Goal: Task Accomplishment & Management: Use online tool/utility

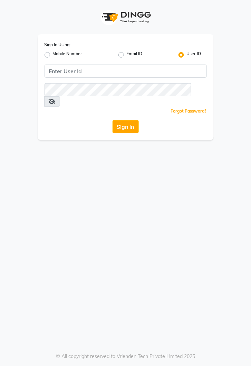
click at [168, 258] on div "Sign In Using: Mobile Number Email ID User ID Remember me Forgot Password? Sign…" at bounding box center [125, 183] width 251 height 366
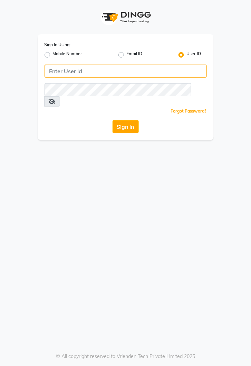
click at [107, 73] on input "Username" at bounding box center [126, 71] width 162 height 13
type input "kiros"
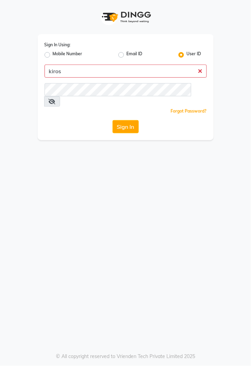
click at [113, 120] on button "Sign In" at bounding box center [126, 126] width 26 height 13
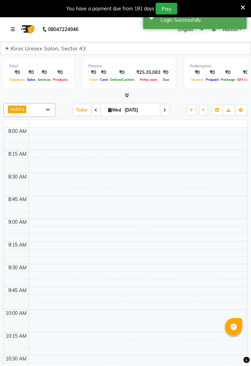
select select "en"
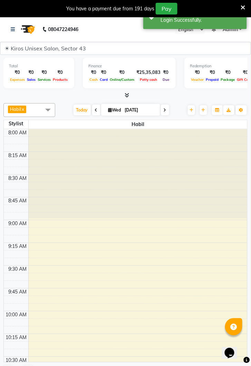
click at [3, 27] on nav "08047224946 Select Location × Kiros Unisex Salon, Sector 43 English ENGLISH Esp…" at bounding box center [125, 29] width 251 height 25
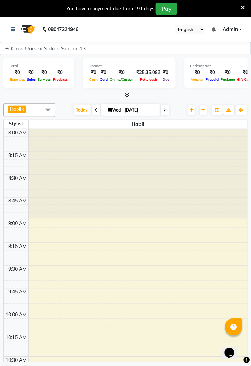
click at [21, 30] on img at bounding box center [27, 29] width 19 height 19
click at [14, 33] on link at bounding box center [14, 29] width 7 height 19
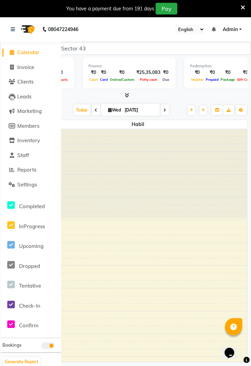
click at [95, 216] on div at bounding box center [138, 173] width 219 height 89
click at [30, 70] on span "Invoice" at bounding box center [25, 67] width 17 height 7
select select "service"
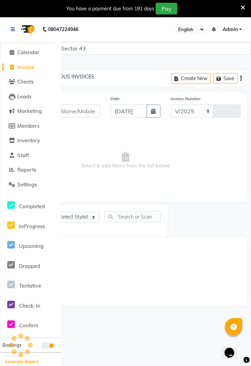
select select "5694"
type input "3554"
click at [15, 30] on icon at bounding box center [13, 29] width 4 height 5
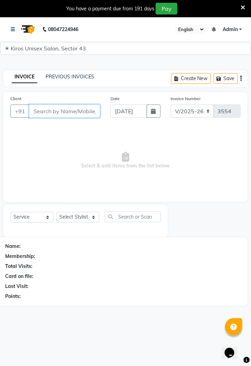
click at [53, 110] on input "Client" at bounding box center [64, 111] width 71 height 13
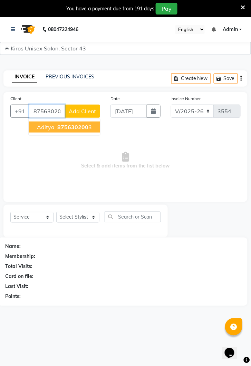
click at [79, 132] on button "Aditya 875630200 3" at bounding box center [64, 127] width 71 height 11
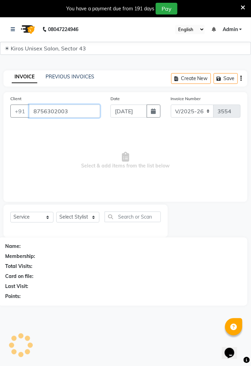
type input "8756302003"
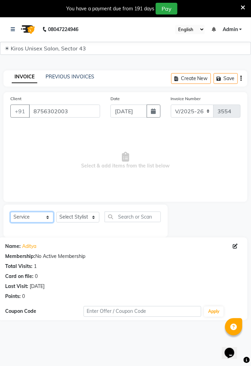
click at [51, 221] on select "Select Service Product Membership Package Voucher Prepaid Gift Card" at bounding box center [31, 217] width 43 height 11
click at [106, 173] on span "Select & add items from the list below" at bounding box center [125, 160] width 230 height 69
click at [49, 221] on select "Select Service Product Membership Package Voucher Prepaid Gift Card" at bounding box center [31, 217] width 43 height 11
click at [47, 219] on select "Select Service Product Membership Package Voucher Prepaid Gift Card" at bounding box center [31, 217] width 43 height 11
click at [107, 162] on span "Select & add items from the list below" at bounding box center [125, 160] width 230 height 69
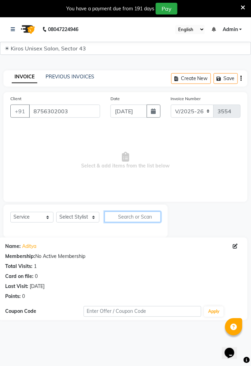
click at [134, 219] on input "text" at bounding box center [133, 217] width 56 height 11
click at [93, 220] on select "Select Stylist [PERSON_NAME] [PERSON_NAME] Jeet Lalit Lamu [PERSON_NAME] [PERSO…" at bounding box center [77, 217] width 43 height 11
select select "39647"
click at [56, 212] on select "Select Stylist [PERSON_NAME] [PERSON_NAME] Jeet Lalit Lamu [PERSON_NAME] [PERSO…" at bounding box center [77, 217] width 43 height 11
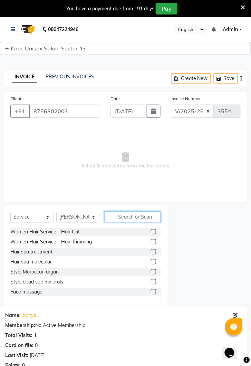
click at [137, 217] on input "text" at bounding box center [133, 217] width 56 height 11
click at [125, 218] on input "text" at bounding box center [133, 217] width 56 height 11
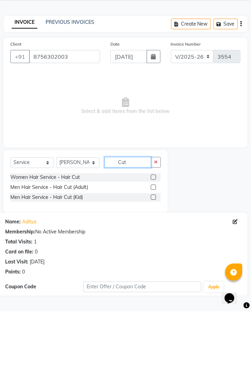
type input "Cut"
click at [153, 241] on label at bounding box center [153, 241] width 5 height 5
click at [153, 241] on input "checkbox" at bounding box center [153, 242] width 4 height 4
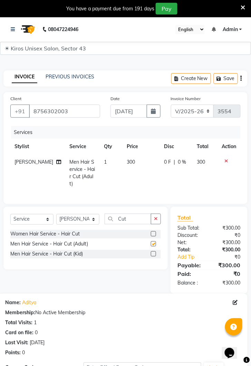
checkbox input "false"
click at [159, 214] on button "button" at bounding box center [156, 219] width 10 height 11
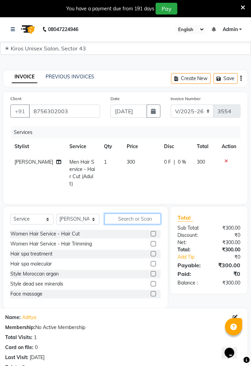
click at [124, 217] on input "text" at bounding box center [133, 219] width 56 height 11
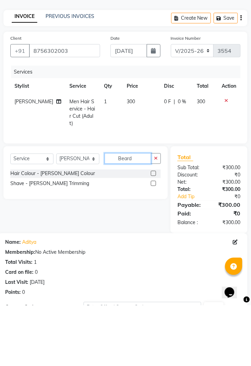
type input "Beard"
click at [61, 245] on div "Shave - [PERSON_NAME] Trimming" at bounding box center [49, 244] width 79 height 7
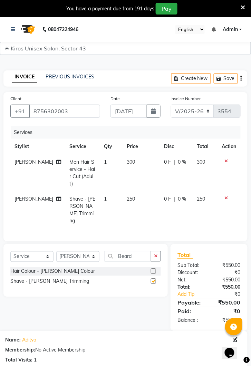
checkbox input "false"
click at [96, 251] on select "Select Stylist [PERSON_NAME] [PERSON_NAME] Jeet Lalit Lamu [PERSON_NAME] [PERSO…" at bounding box center [77, 256] width 43 height 11
select select "69096"
click at [56, 251] on select "Select Stylist [PERSON_NAME] [PERSON_NAME] Jeet Lalit Lamu [PERSON_NAME] [PERSO…" at bounding box center [77, 256] width 43 height 11
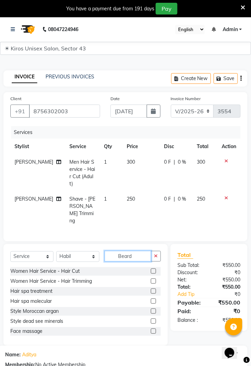
click at [128, 251] on input "Beard" at bounding box center [128, 256] width 47 height 11
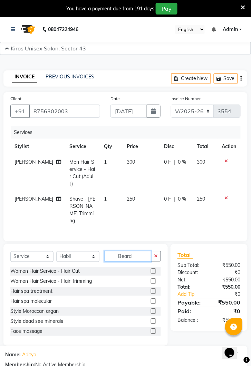
click at [137, 251] on input "Beard" at bounding box center [128, 256] width 47 height 11
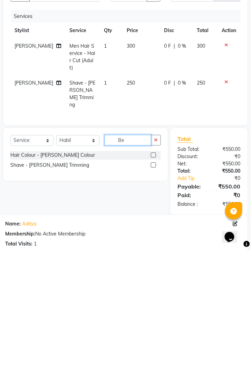
type input "B"
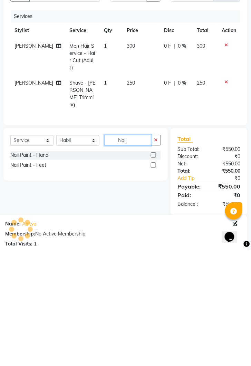
type input "Nail"
click at [81, 267] on div "Nail Paint - Hand" at bounding box center [85, 271] width 151 height 9
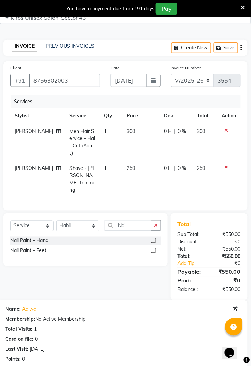
scroll to position [31, 0]
click at [151, 238] on label at bounding box center [153, 240] width 5 height 5
click at [151, 238] on input "checkbox" at bounding box center [153, 240] width 4 height 4
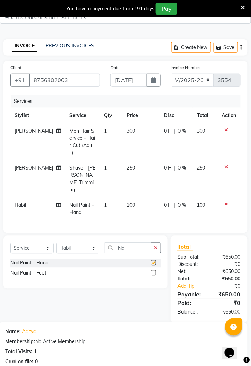
checkbox input "false"
click at [127, 202] on span "100" at bounding box center [131, 205] width 8 height 6
select select "69096"
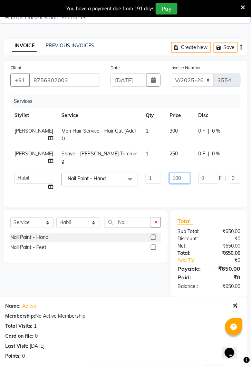
click at [170, 173] on input "100" at bounding box center [180, 178] width 21 height 11
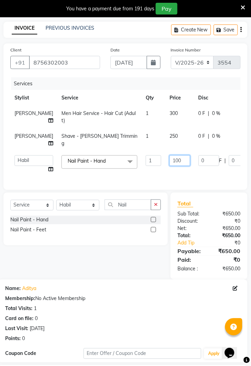
scroll to position [61, 0]
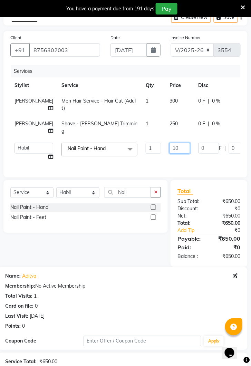
type input "1"
type input "200"
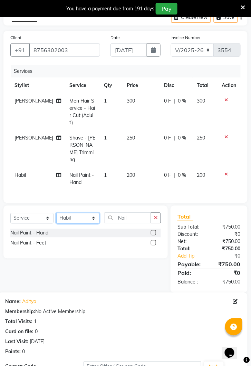
click at [96, 213] on select "Select Stylist [PERSON_NAME] [PERSON_NAME] Jeet Lalit Lamu [PERSON_NAME] [PERSO…" at bounding box center [77, 218] width 43 height 11
select select "67564"
click at [56, 213] on select "Select Stylist [PERSON_NAME] [PERSON_NAME] Jeet Lalit Lamu [PERSON_NAME] [PERSO…" at bounding box center [77, 218] width 43 height 11
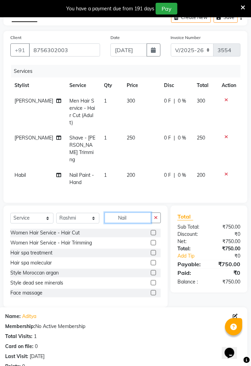
click at [135, 213] on input "Nail" at bounding box center [128, 218] width 47 height 11
click at [138, 213] on input "Nail" at bounding box center [128, 218] width 47 height 11
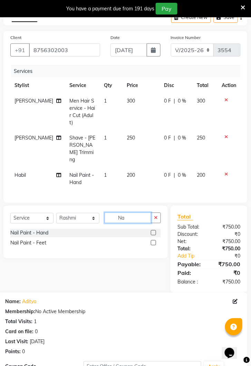
type input "N"
type input "D tan"
click at [115, 229] on div "Men/ Women Facial Treatment - D-Tan" at bounding box center [85, 233] width 151 height 9
click at [153, 230] on label at bounding box center [153, 232] width 5 height 5
click at [153, 231] on input "checkbox" at bounding box center [153, 233] width 4 height 4
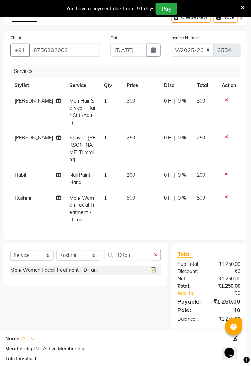
checkbox input "false"
click at [96, 250] on select "Select Stylist [PERSON_NAME] [PERSON_NAME] Jeet Lalit Lamu [PERSON_NAME] [PERSO…" at bounding box center [77, 255] width 43 height 11
select select "39647"
click at [56, 250] on select "Select Stylist [PERSON_NAME] [PERSON_NAME] Jeet Lalit Lamu [PERSON_NAME] [PERSO…" at bounding box center [77, 255] width 43 height 11
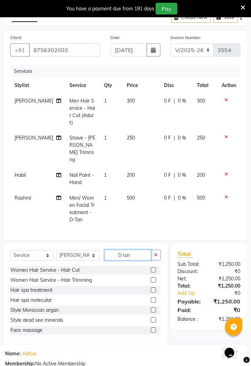
click at [135, 250] on input "D tan" at bounding box center [128, 255] width 47 height 11
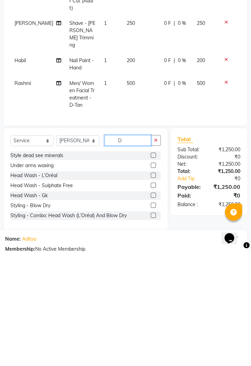
type input "D"
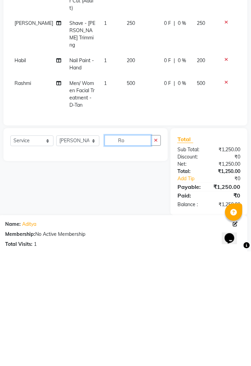
type input "R"
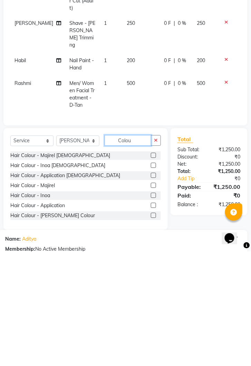
type input "Colou"
click at [154, 268] on label at bounding box center [153, 270] width 5 height 5
click at [154, 268] on input "checkbox" at bounding box center [153, 270] width 4 height 4
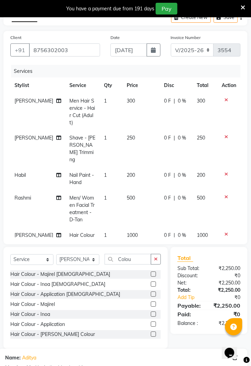
checkbox input "false"
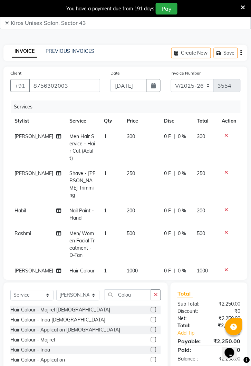
scroll to position [0, 0]
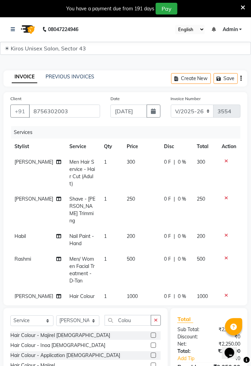
click at [225, 162] on icon at bounding box center [227, 161] width 4 height 5
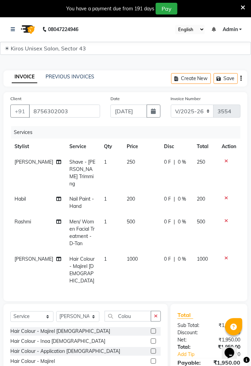
click at [226, 162] on icon at bounding box center [227, 161] width 4 height 5
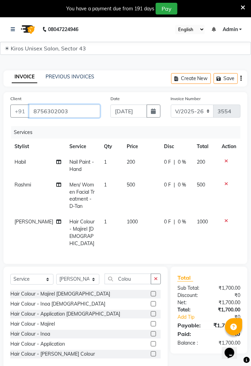
click at [84, 112] on input "8756302003" at bounding box center [64, 111] width 71 height 13
type input "8"
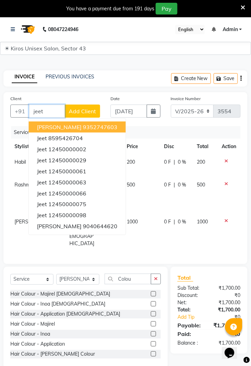
click at [71, 155] on button "Jeet 12450000029" at bounding box center [77, 160] width 97 height 11
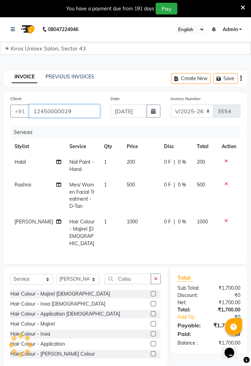
type input "12450000029"
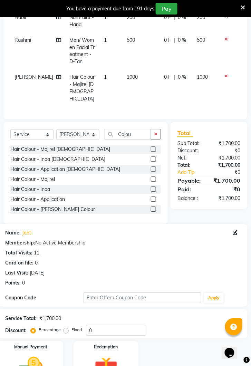
scroll to position [153, 0]
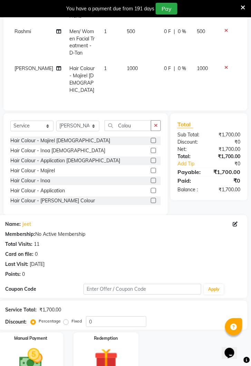
click at [30, 346] on img at bounding box center [31, 359] width 38 height 27
click at [34, 352] on img at bounding box center [30, 360] width 37 height 27
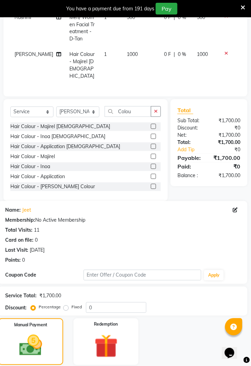
scroll to position [207, 0]
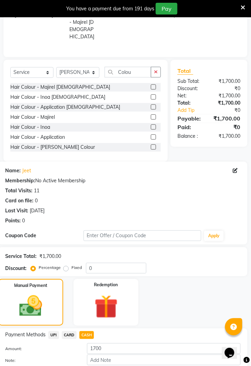
click at [162, 366] on button "Add Payment" at bounding box center [164, 371] width 154 height 11
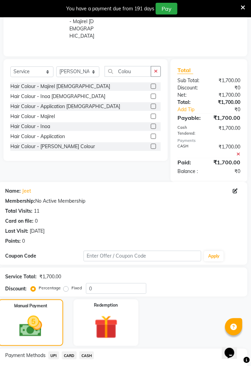
scroll to position [257, 0]
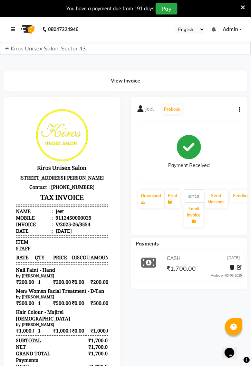
click at [17, 33] on link at bounding box center [14, 29] width 7 height 19
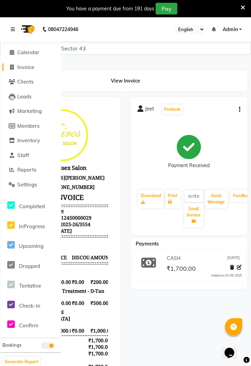
click at [34, 70] on span "Invoice" at bounding box center [25, 67] width 17 height 7
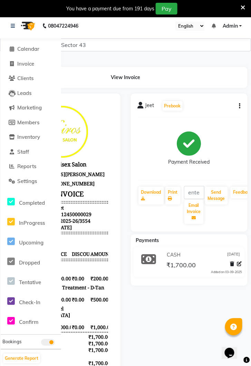
select select "service"
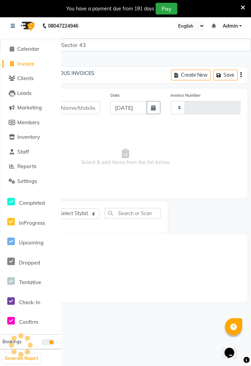
scroll to position [17, 0]
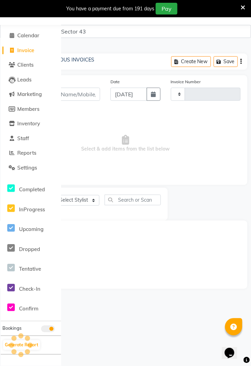
type input "3555"
select select "5694"
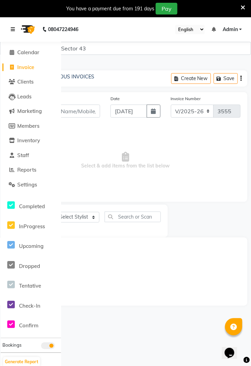
click at [13, 26] on link at bounding box center [14, 29] width 7 height 19
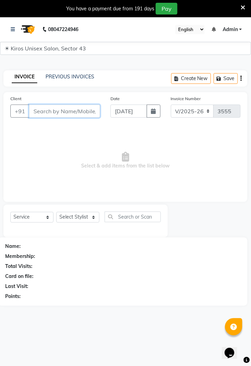
click at [71, 109] on input "Client" at bounding box center [64, 111] width 71 height 13
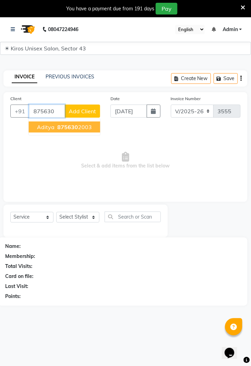
click at [71, 130] on button "Aditya 875630 2003" at bounding box center [64, 127] width 71 height 11
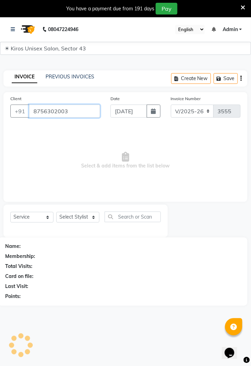
type input "8756302003"
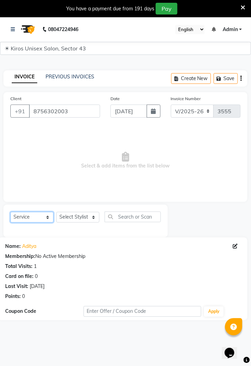
click at [49, 221] on select "Select Service Product Membership Package Voucher Prepaid Gift Card" at bounding box center [31, 217] width 43 height 11
click at [97, 214] on select "Select Stylist [PERSON_NAME] [PERSON_NAME] Jeet Lalit Lamu [PERSON_NAME] [PERSO…" at bounding box center [77, 217] width 43 height 11
select select "39647"
click at [56, 212] on select "Select Stylist [PERSON_NAME] [PERSON_NAME] Jeet Lalit Lamu [PERSON_NAME] [PERSO…" at bounding box center [77, 217] width 43 height 11
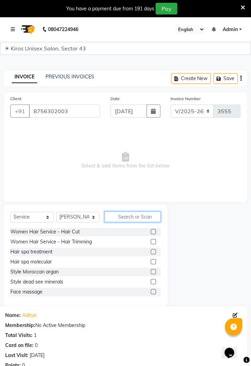
click at [130, 218] on input "text" at bounding box center [133, 217] width 56 height 11
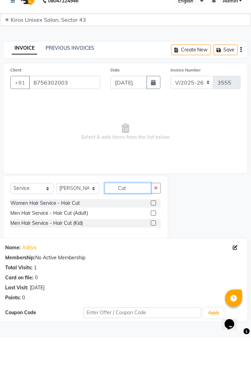
type input "Cut"
click at [153, 242] on label at bounding box center [153, 241] width 5 height 5
click at [153, 242] on input "checkbox" at bounding box center [153, 242] width 4 height 4
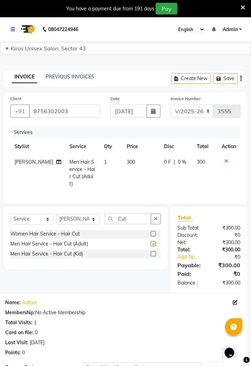
checkbox input "false"
click at [132, 215] on input "Cut" at bounding box center [128, 219] width 47 height 11
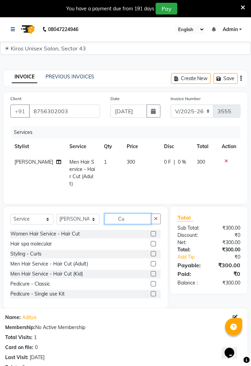
type input "C"
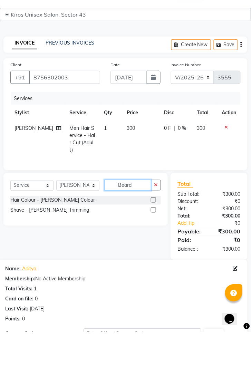
type input "Beard"
click at [153, 241] on label at bounding box center [153, 243] width 5 height 5
click at [153, 242] on input "checkbox" at bounding box center [153, 244] width 4 height 4
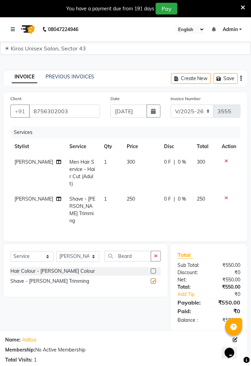
checkbox input "false"
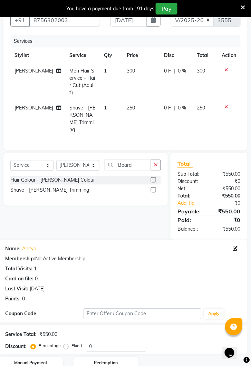
scroll to position [101, 0]
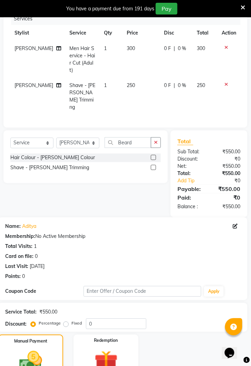
scroll to position [145, 0]
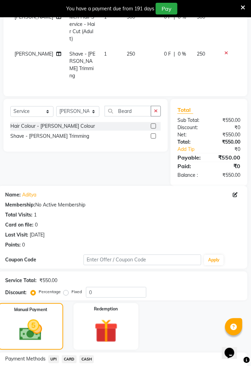
click at [56, 356] on span "UPI" at bounding box center [53, 360] width 11 height 8
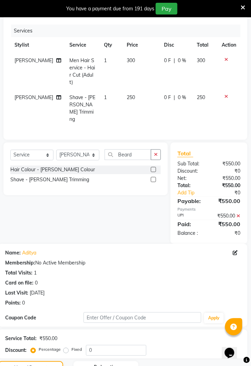
scroll to position [132, 0]
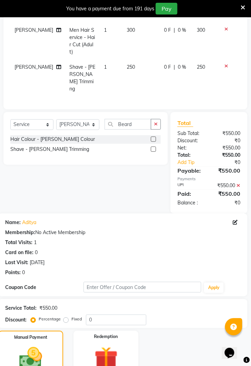
click at [43, 345] on img at bounding box center [30, 358] width 37 height 27
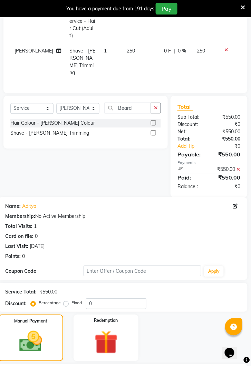
scroll to position [198, 0]
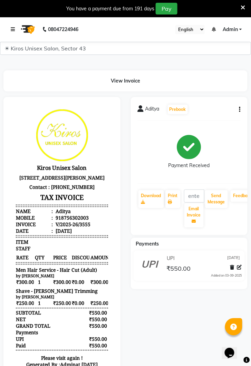
click at [15, 30] on link at bounding box center [14, 29] width 7 height 19
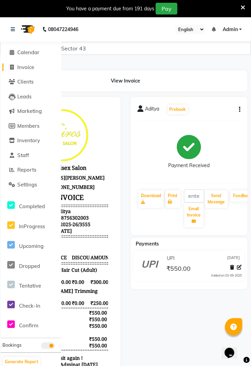
click at [35, 68] on link "Invoice" at bounding box center [30, 68] width 57 height 8
select select "service"
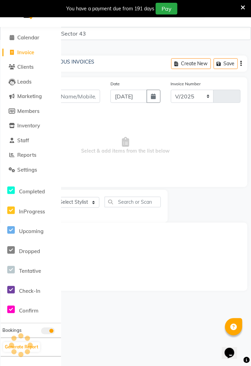
select select "5694"
type input "3556"
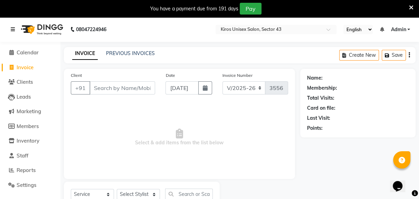
click at [16, 28] on link at bounding box center [14, 29] width 7 height 19
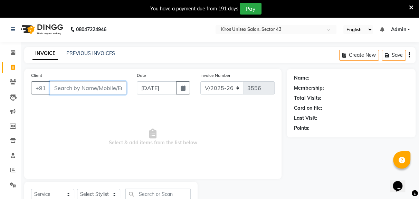
click at [109, 88] on input "Client" at bounding box center [88, 87] width 77 height 13
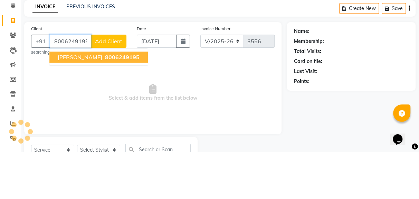
type input "8006249195"
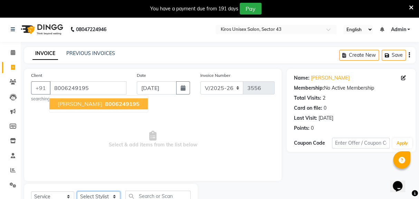
click at [114, 194] on select "Select Stylist [PERSON_NAME] [PERSON_NAME] Jeet Lalit Lamu [PERSON_NAME] [PERSO…" at bounding box center [98, 196] width 43 height 11
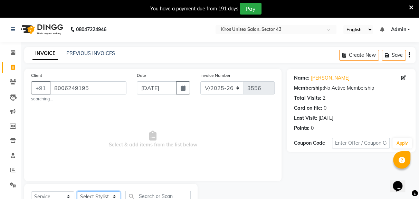
select select "67564"
click at [77, 191] on select "Select Stylist [PERSON_NAME] [PERSON_NAME] Jeet Lalit Lamu [PERSON_NAME] [PERSO…" at bounding box center [98, 196] width 43 height 11
click at [163, 196] on input "text" at bounding box center [157, 195] width 65 height 11
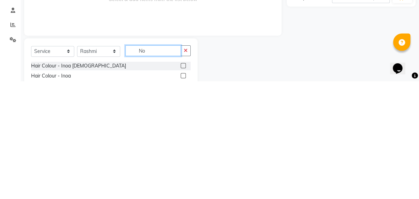
scroll to position [37, 0]
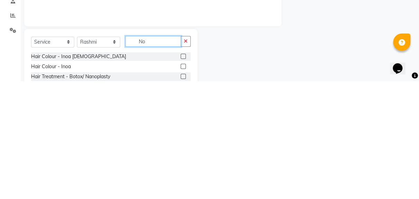
type input "N"
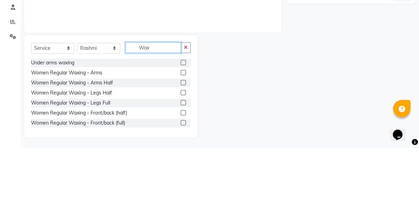
scroll to position [97, 0]
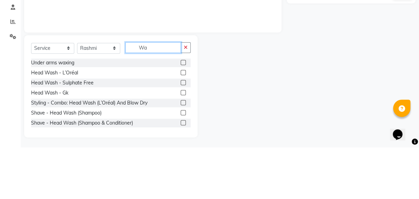
type input "W"
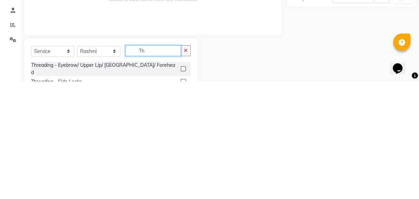
scroll to position [31, 0]
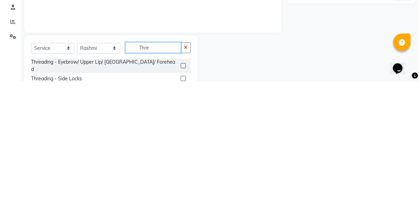
type input "Thre"
click at [182, 180] on label at bounding box center [183, 182] width 5 height 5
click at [182, 181] on input "checkbox" at bounding box center [183, 183] width 4 height 4
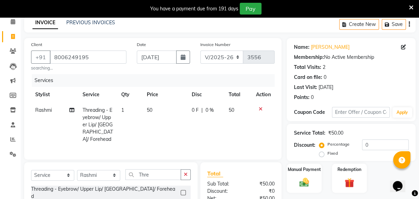
checkbox input "false"
click at [164, 105] on td "50" at bounding box center [165, 124] width 45 height 45
select select "67564"
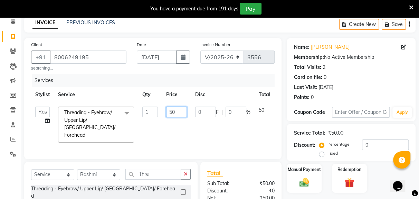
click at [178, 112] on input "50" at bounding box center [176, 111] width 21 height 11
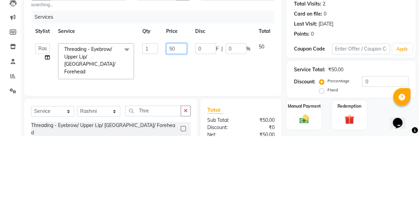
type input "5"
type input "150"
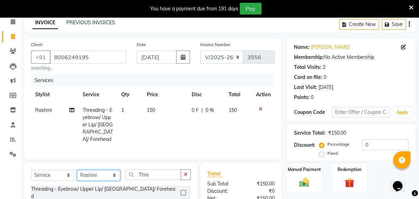
click at [117, 170] on select "Select Stylist [PERSON_NAME] [PERSON_NAME] Jeet Lalit Lamu [PERSON_NAME] [PERSO…" at bounding box center [98, 175] width 43 height 11
select select "88141"
click at [77, 170] on select "Select Stylist [PERSON_NAME] [PERSON_NAME] Jeet Lalit Lamu [PERSON_NAME] [PERSO…" at bounding box center [98, 175] width 43 height 11
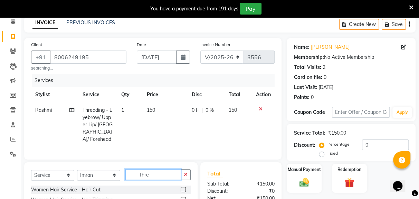
click at [157, 169] on input "Thre" at bounding box center [153, 174] width 56 height 11
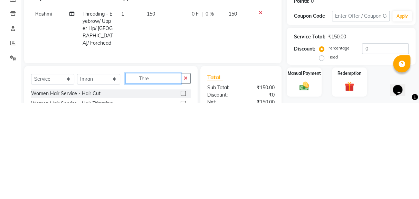
scroll to position [47, 0]
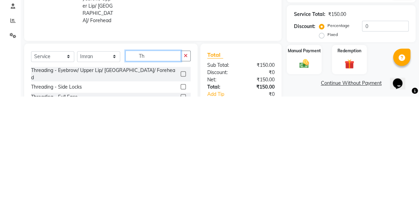
type input "T"
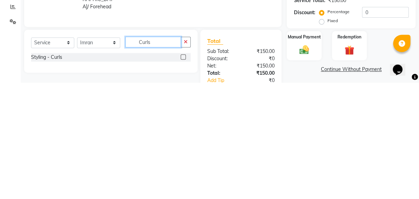
scroll to position [50, 0]
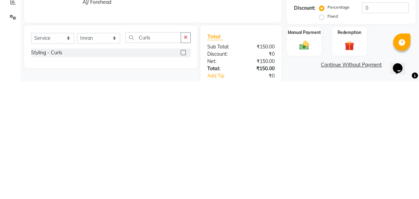
click at [148, 166] on div "Styling - Curls" at bounding box center [111, 170] width 160 height 9
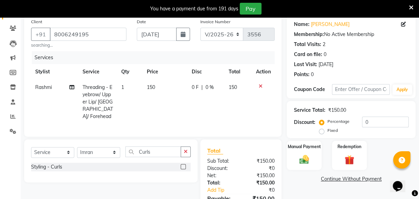
scroll to position [55, 0]
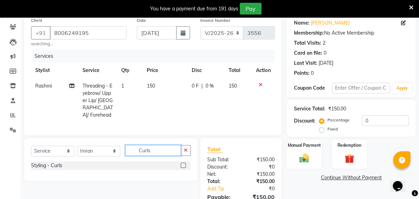
click at [159, 145] on input "Curls" at bounding box center [153, 150] width 56 height 11
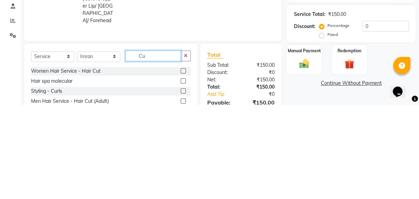
type input "C"
type input "Cur"
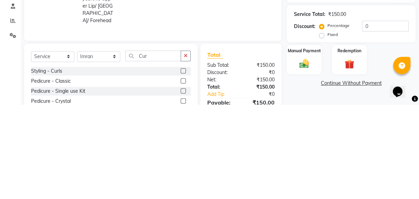
click at [96, 161] on div "Styling - Curls" at bounding box center [111, 165] width 160 height 9
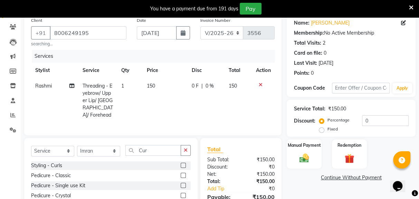
click at [182, 162] on label at bounding box center [183, 164] width 5 height 5
click at [182, 163] on input "checkbox" at bounding box center [183, 165] width 4 height 4
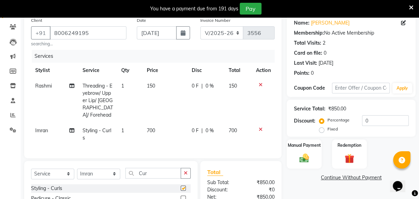
checkbox input "false"
click at [166, 123] on td "700" at bounding box center [165, 134] width 45 height 23
select select "88141"
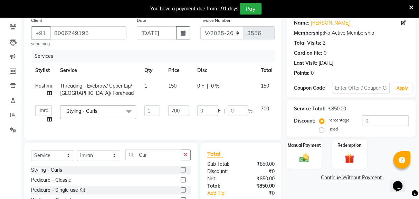
click at [251, 115] on div "Name: [PERSON_NAME] Membership: No Active Membership Total Visits: 2 Card on fi…" at bounding box center [354, 129] width 134 height 230
click at [185, 111] on input "700" at bounding box center [178, 110] width 21 height 11
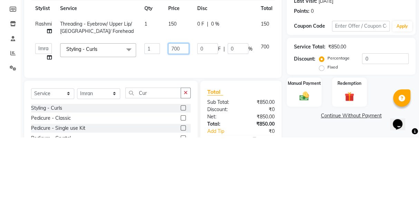
click at [186, 111] on input "700" at bounding box center [178, 110] width 21 height 11
type input "7"
type input "1000"
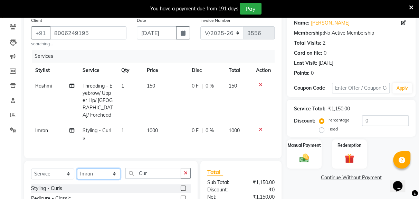
click at [116, 168] on select "Select Stylist [PERSON_NAME] [PERSON_NAME] Jeet Lalit Lamu [PERSON_NAME] [PERSO…" at bounding box center [98, 173] width 43 height 11
select select "90704"
click at [77, 168] on select "Select Stylist [PERSON_NAME] [PERSON_NAME] Jeet Lalit Lamu [PERSON_NAME] [PERSO…" at bounding box center [98, 173] width 43 height 11
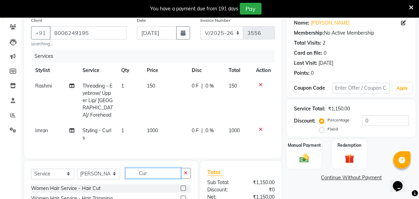
click at [161, 167] on input "Cur" at bounding box center [153, 172] width 56 height 11
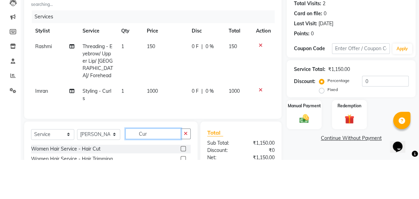
scroll to position [69, 0]
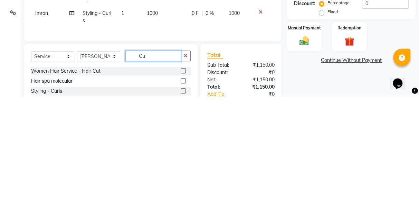
type input "C"
type input "Wash"
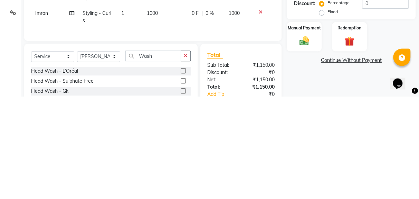
click at [182, 171] on label at bounding box center [183, 173] width 5 height 5
click at [182, 171] on input "checkbox" at bounding box center [183, 173] width 4 height 4
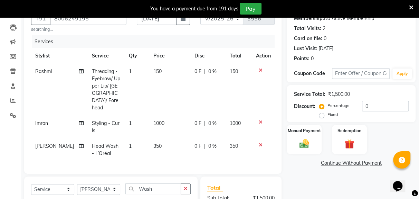
checkbox input "false"
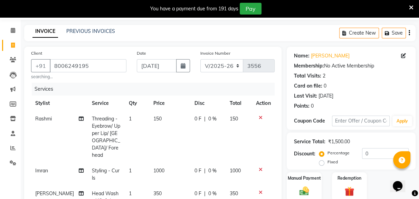
scroll to position [24, 0]
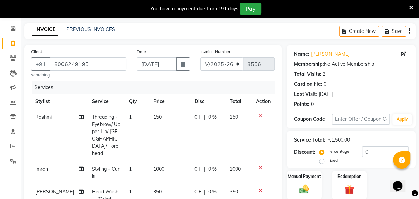
click at [171, 161] on td "1000" at bounding box center [169, 172] width 41 height 23
select select "88141"
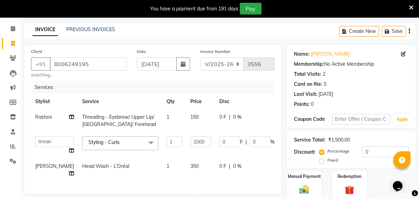
click at [186, 117] on td "150" at bounding box center [200, 120] width 29 height 23
select select "67564"
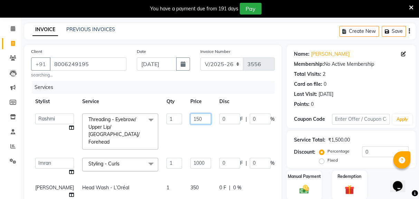
click at [190, 119] on input "150" at bounding box center [200, 118] width 21 height 11
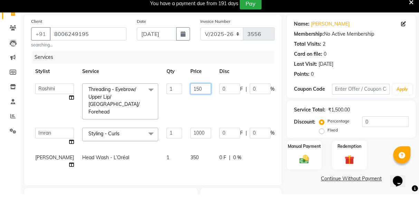
scroll to position [49, 0]
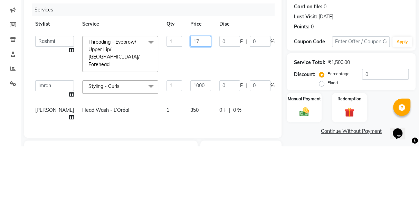
type input "175"
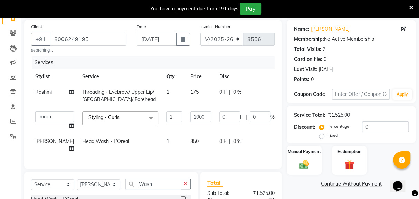
click at [186, 92] on td "175" at bounding box center [200, 95] width 29 height 23
select select "67564"
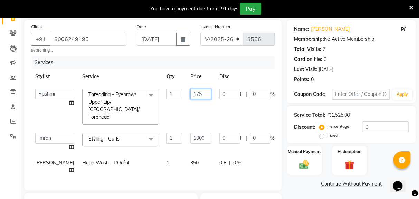
click at [190, 94] on input "175" at bounding box center [200, 93] width 21 height 11
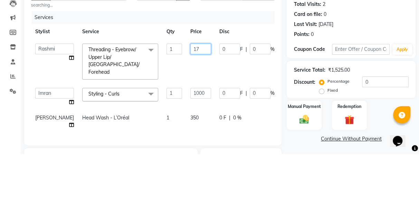
type input "1"
type input "200"
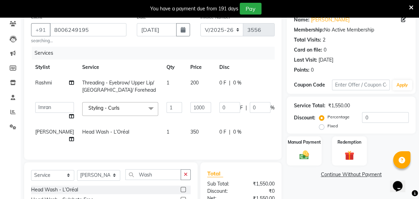
scroll to position [89, 0]
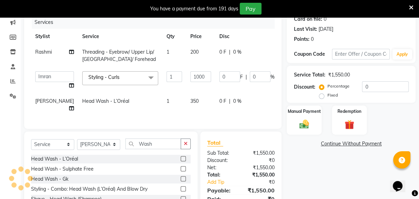
click at [251, 119] on img at bounding box center [304, 123] width 16 height 11
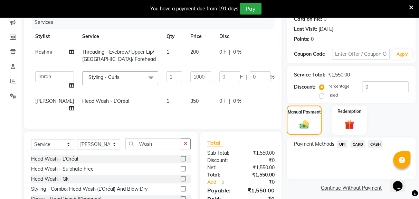
click at [251, 145] on span "UPI" at bounding box center [342, 144] width 11 height 8
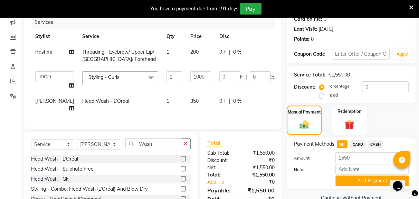
click at [251, 177] on button "Add Payment" at bounding box center [371, 180] width 73 height 11
